Goal: Transaction & Acquisition: Purchase product/service

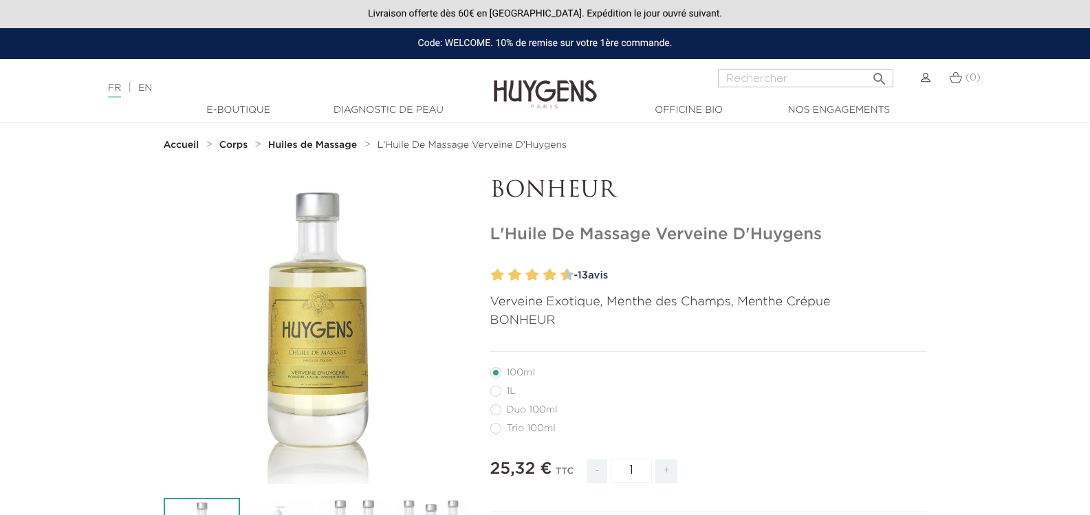
click at [494, 391] on label28"] "1L" at bounding box center [511, 391] width 42 height 11
radio input "true"
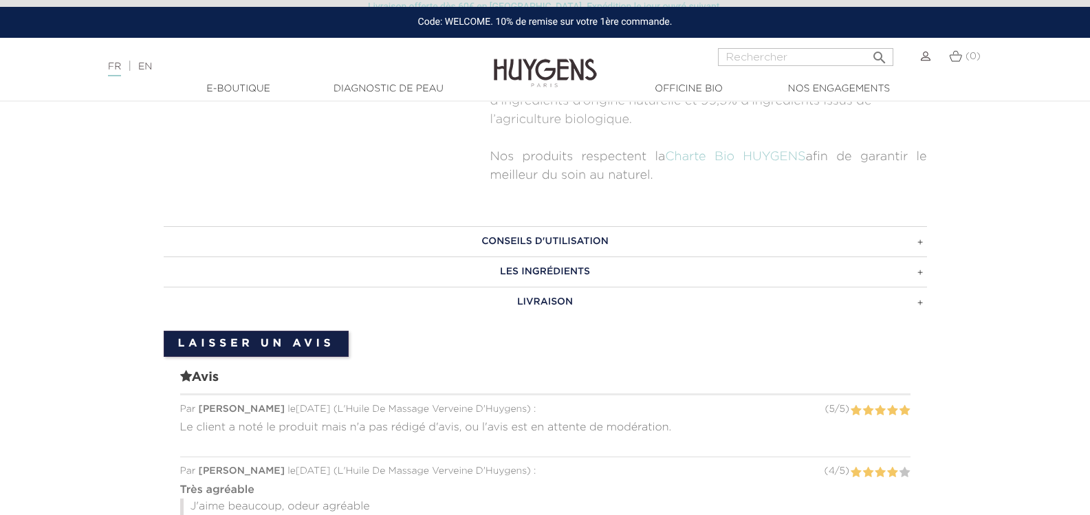
scroll to position [963, 0]
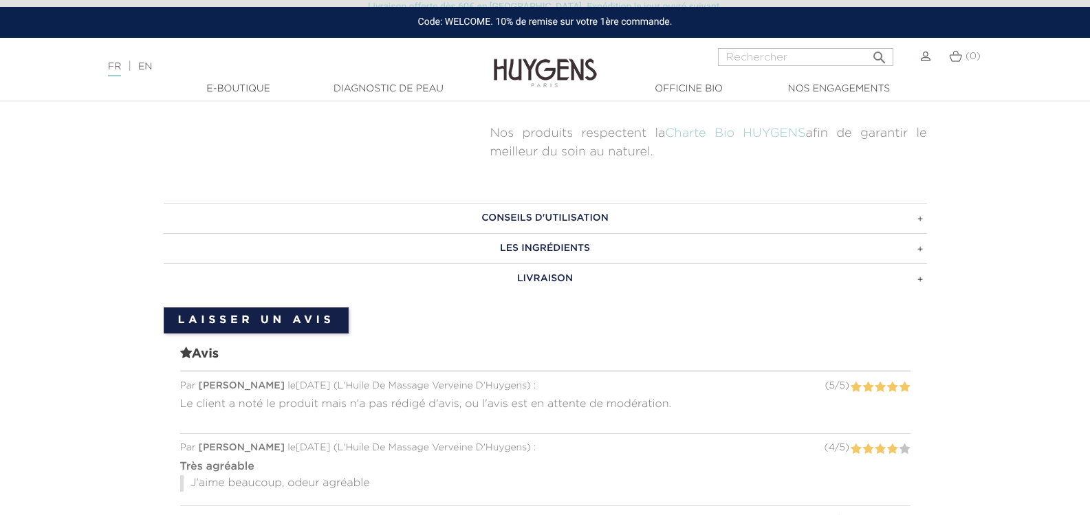
click at [919, 247] on h3 "LES INGRÉDIENTS" at bounding box center [545, 248] width 763 height 30
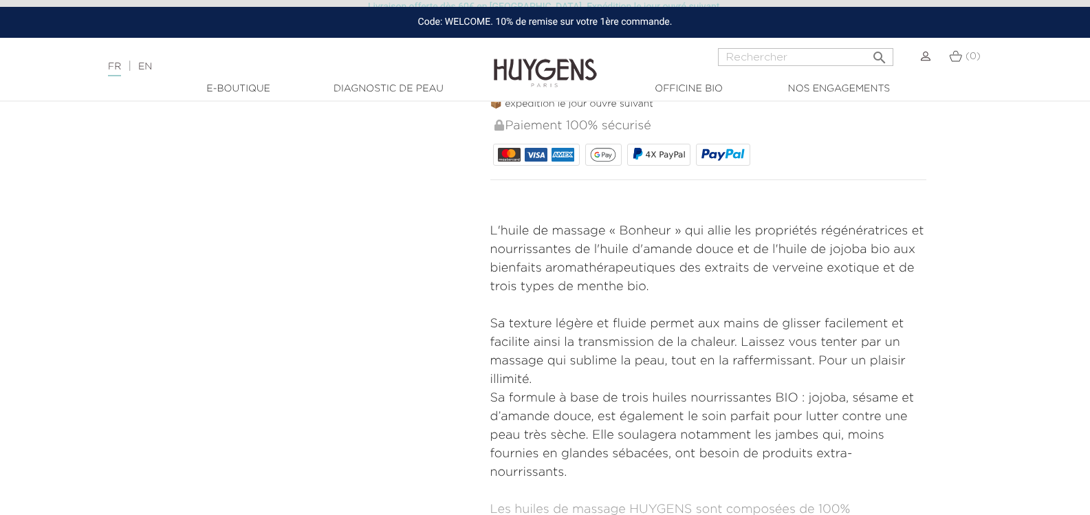
scroll to position [62, 0]
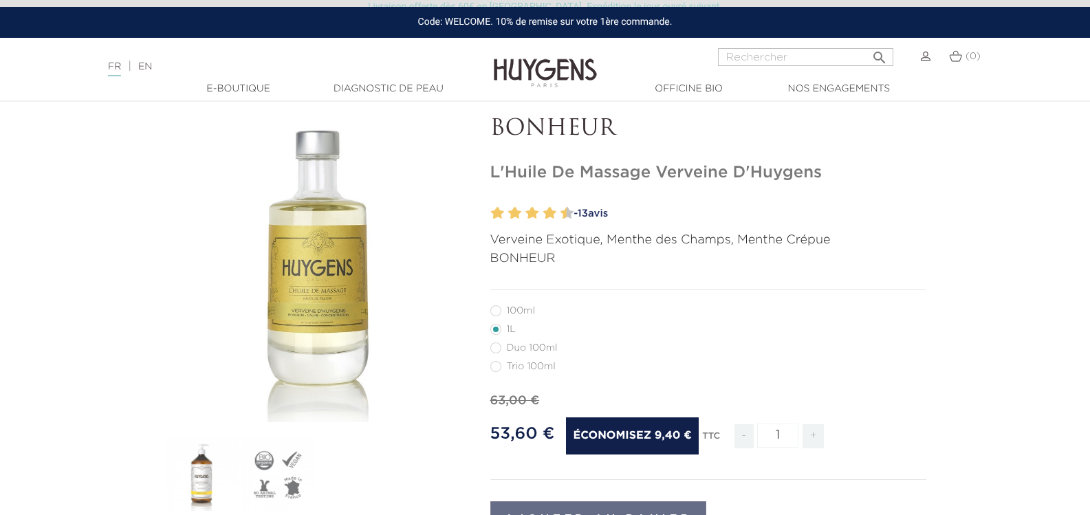
click at [324, 311] on div "" at bounding box center [317, 269] width 306 height 306
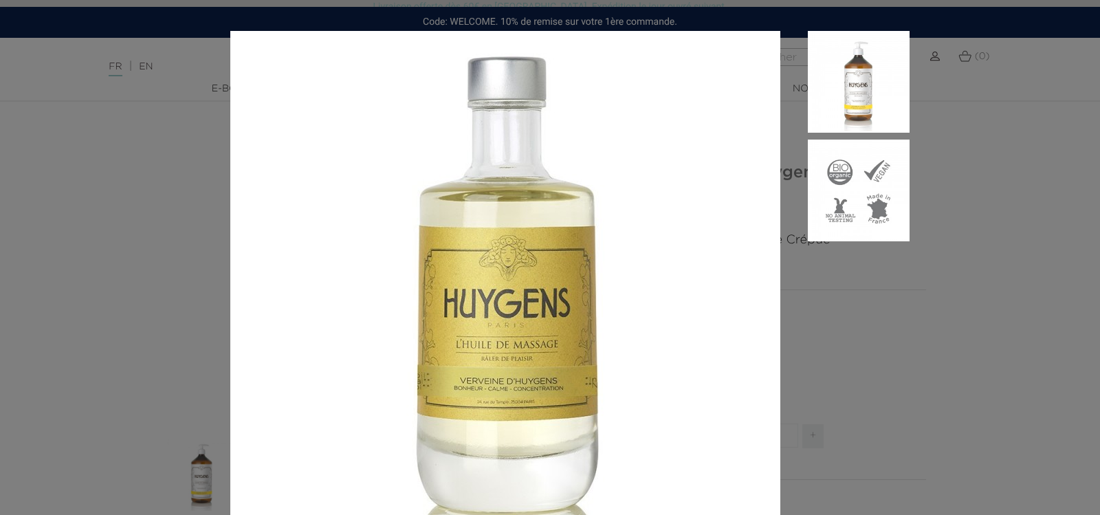
click at [837, 322] on aside at bounding box center [844, 329] width 129 height 597
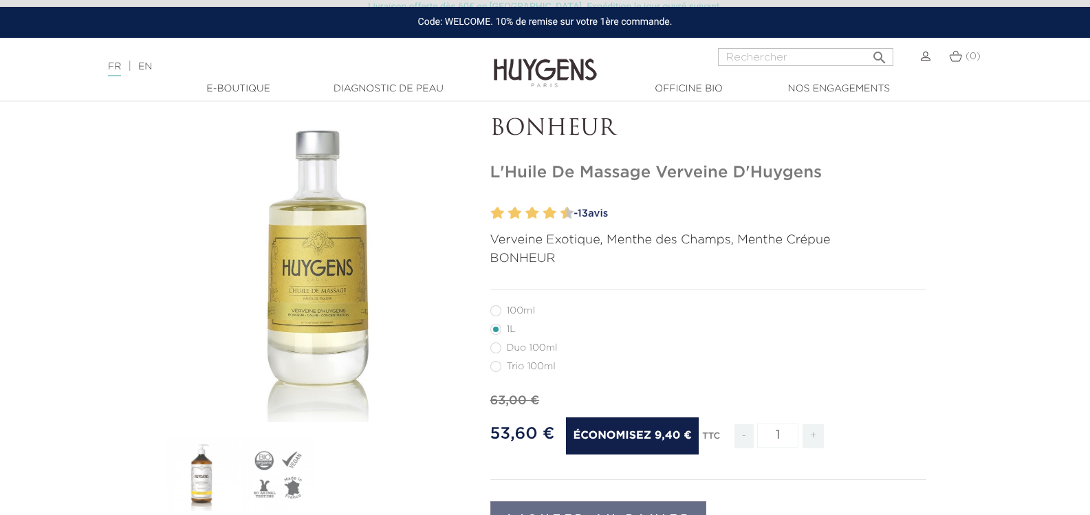
click at [507, 309] on label6"] "100ml" at bounding box center [520, 310] width 61 height 11
radio input "true"
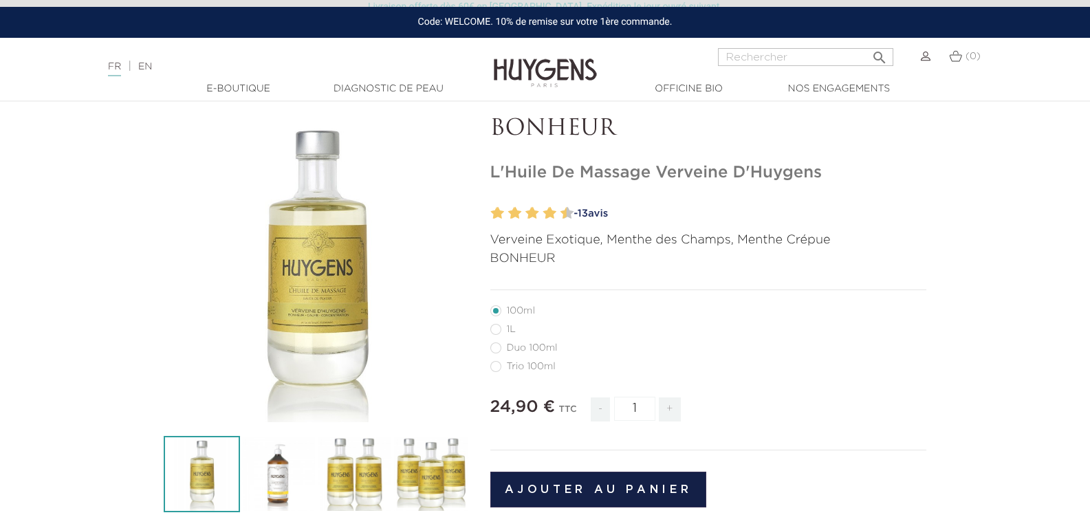
click at [509, 370] on label55"] "Trio 100ml" at bounding box center [531, 366] width 82 height 11
radio input "true"
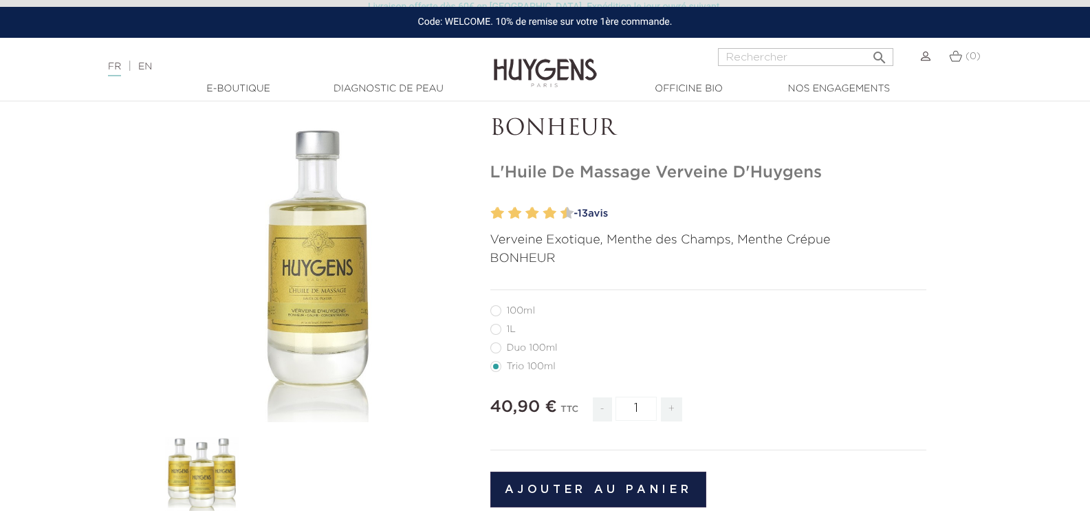
click at [511, 347] on label54"] "Duo 100ml" at bounding box center [532, 347] width 84 height 11
radio input "true"
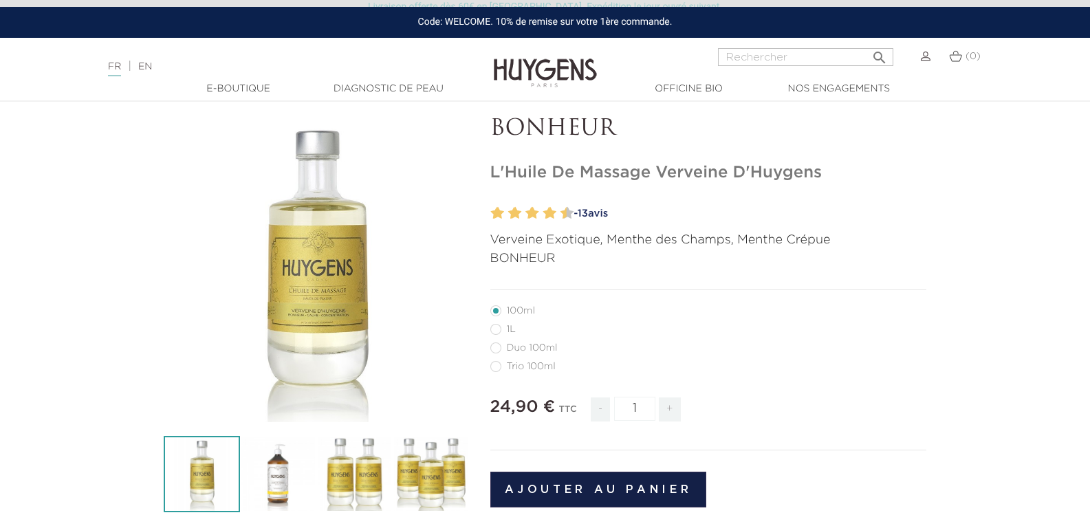
radio input "true"
